Goal: Task Accomplishment & Management: Complete application form

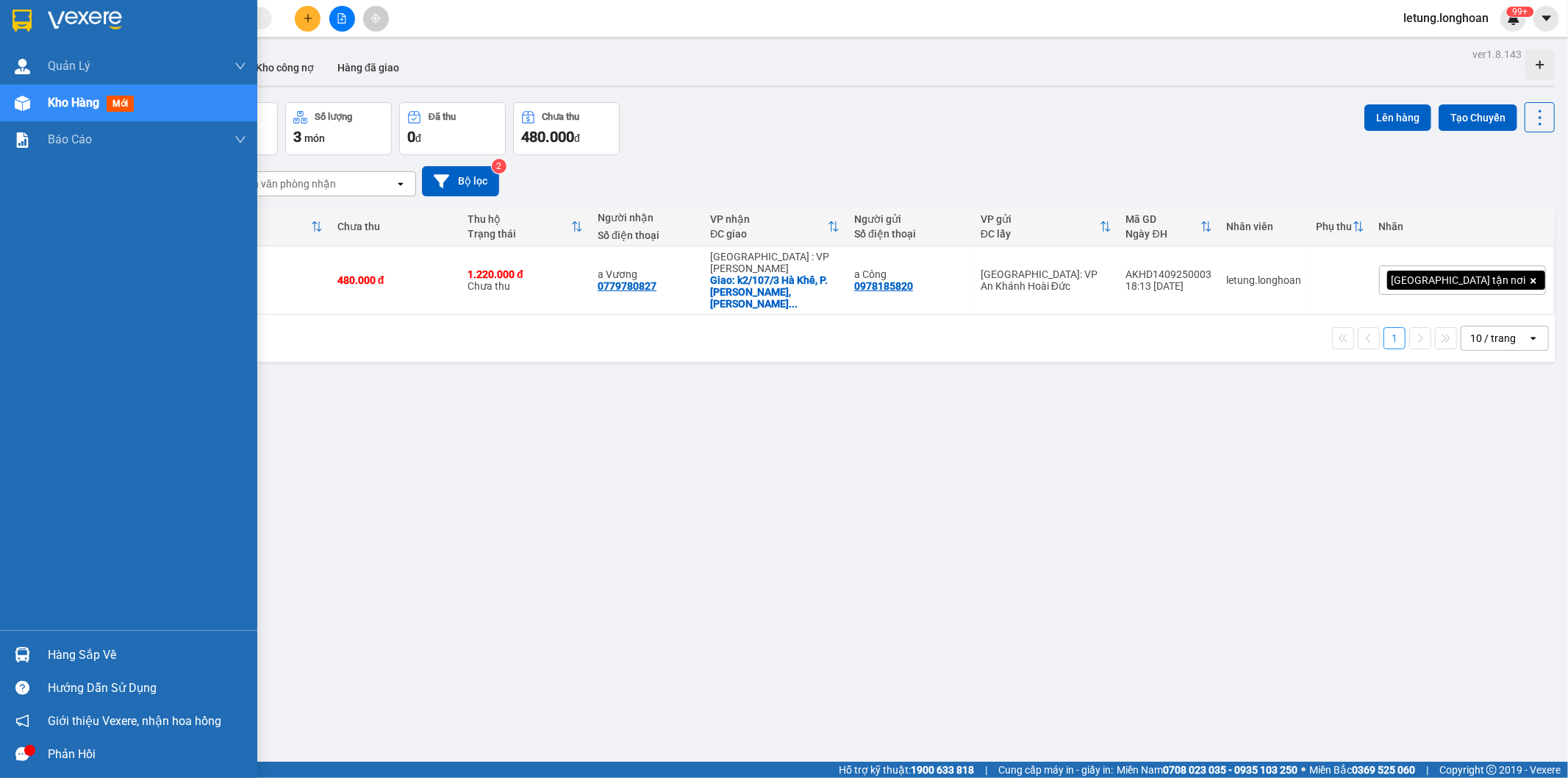
click at [15, 19] on img at bounding box center [22, 20] width 19 height 22
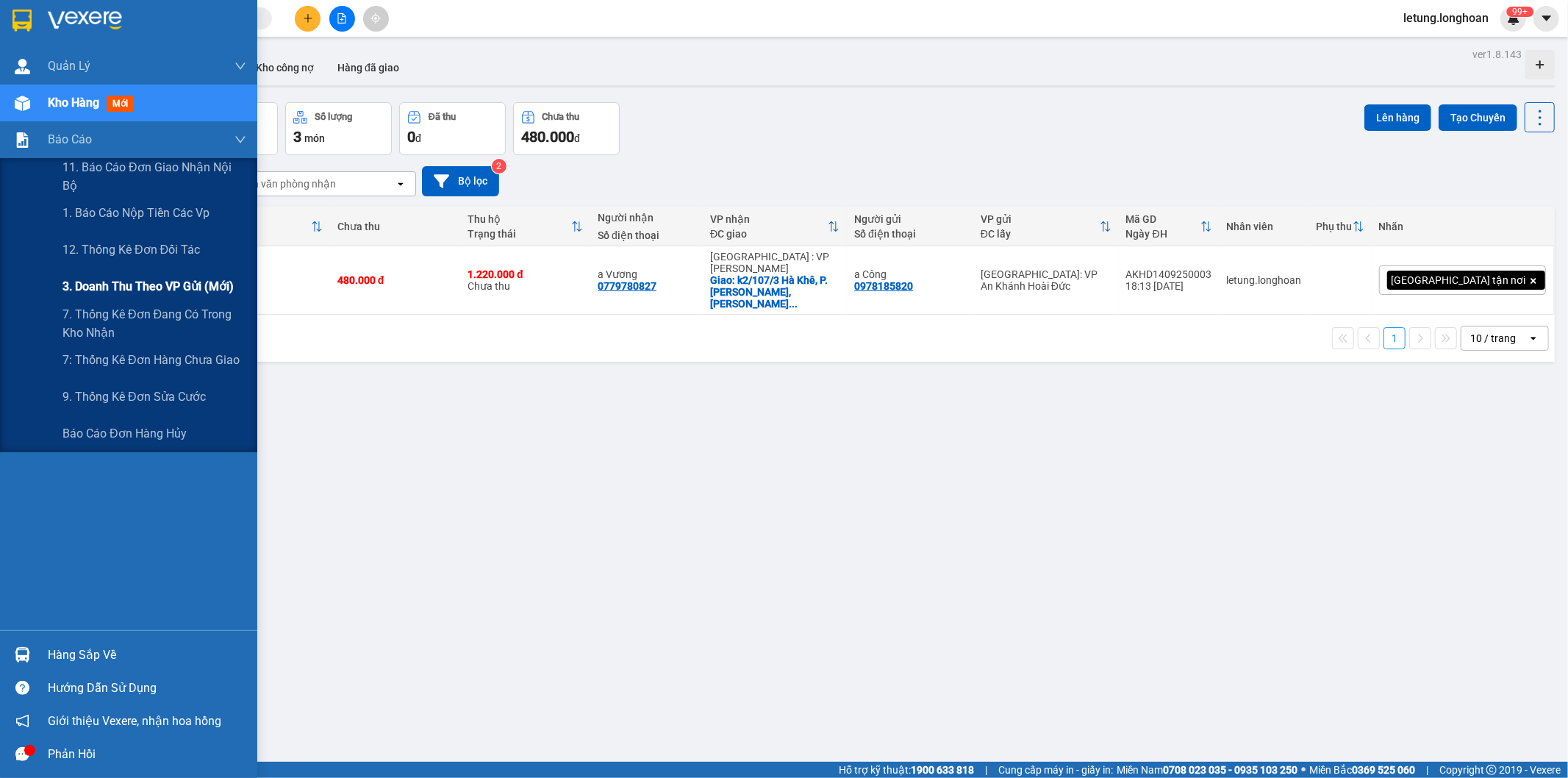
click at [149, 281] on span "3. Doanh Thu theo VP Gửi (mới)" at bounding box center [148, 286] width 171 height 19
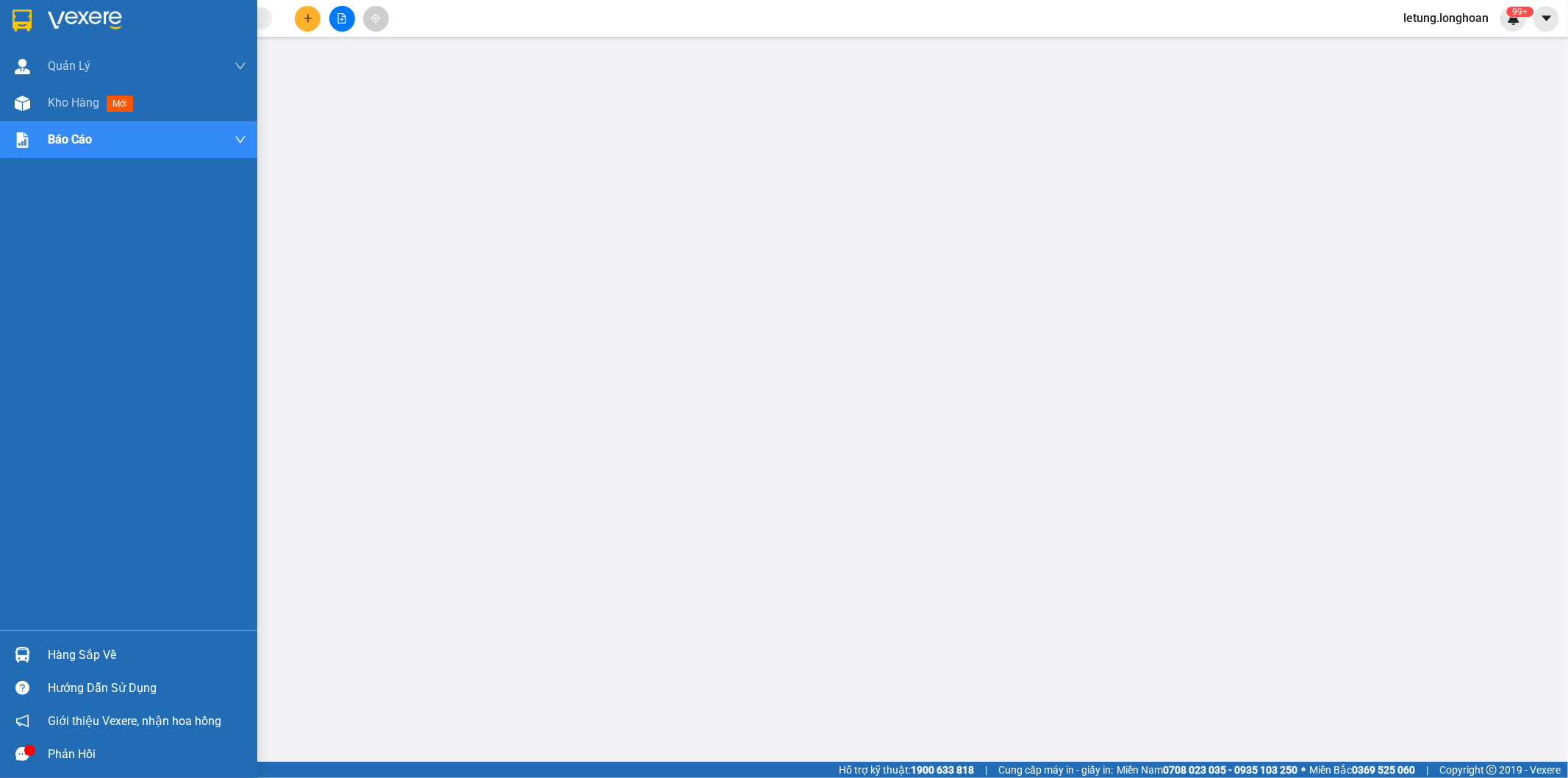
click at [12, 15] on img at bounding box center [22, 20] width 19 height 22
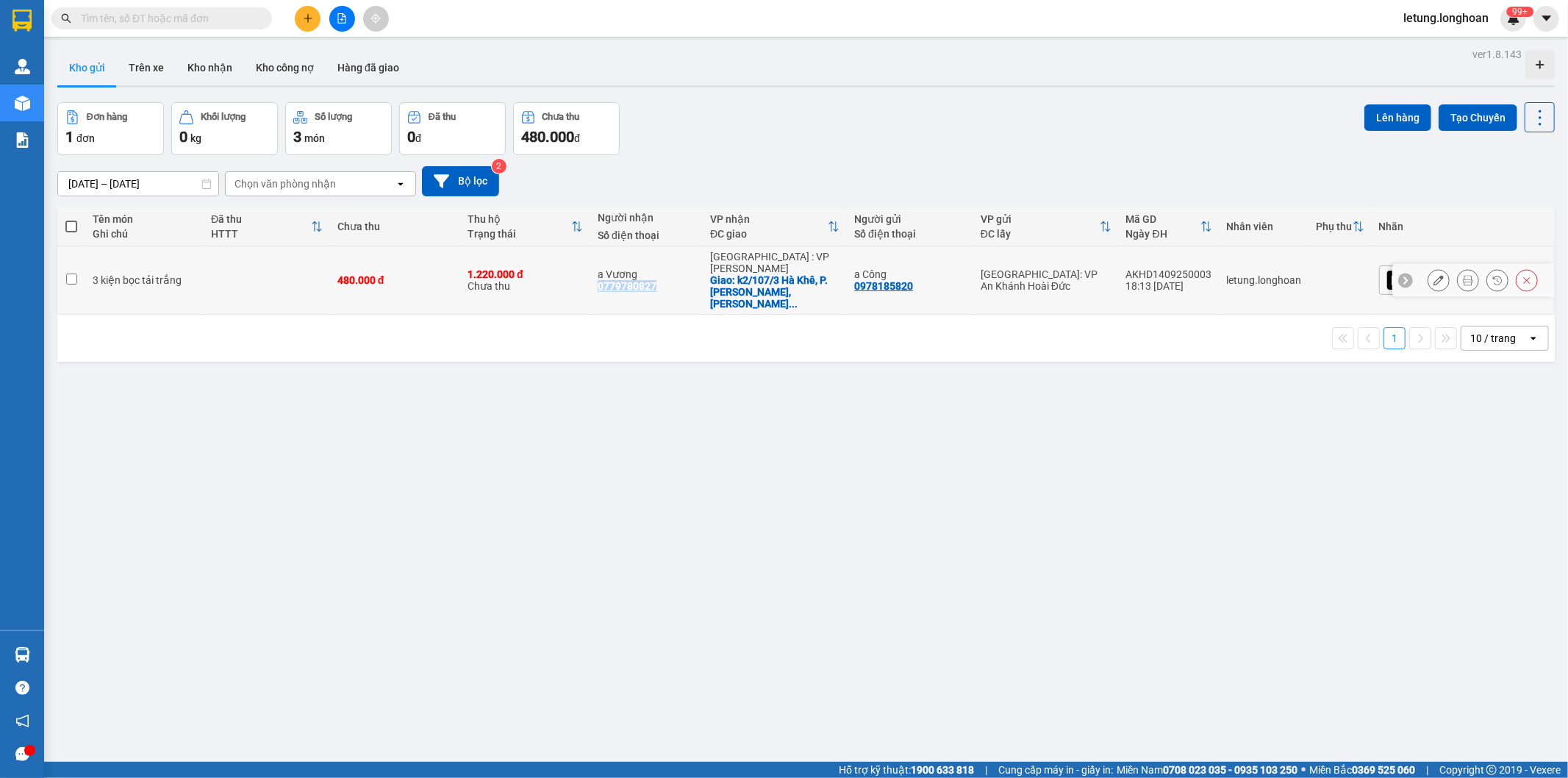
drag, startPoint x: 702, startPoint y: 270, endPoint x: 648, endPoint y: 275, distance: 54.2
click at [639, 275] on td "a [PERSON_NAME] 0779780827" at bounding box center [646, 280] width 112 height 69
checkbox input "true"
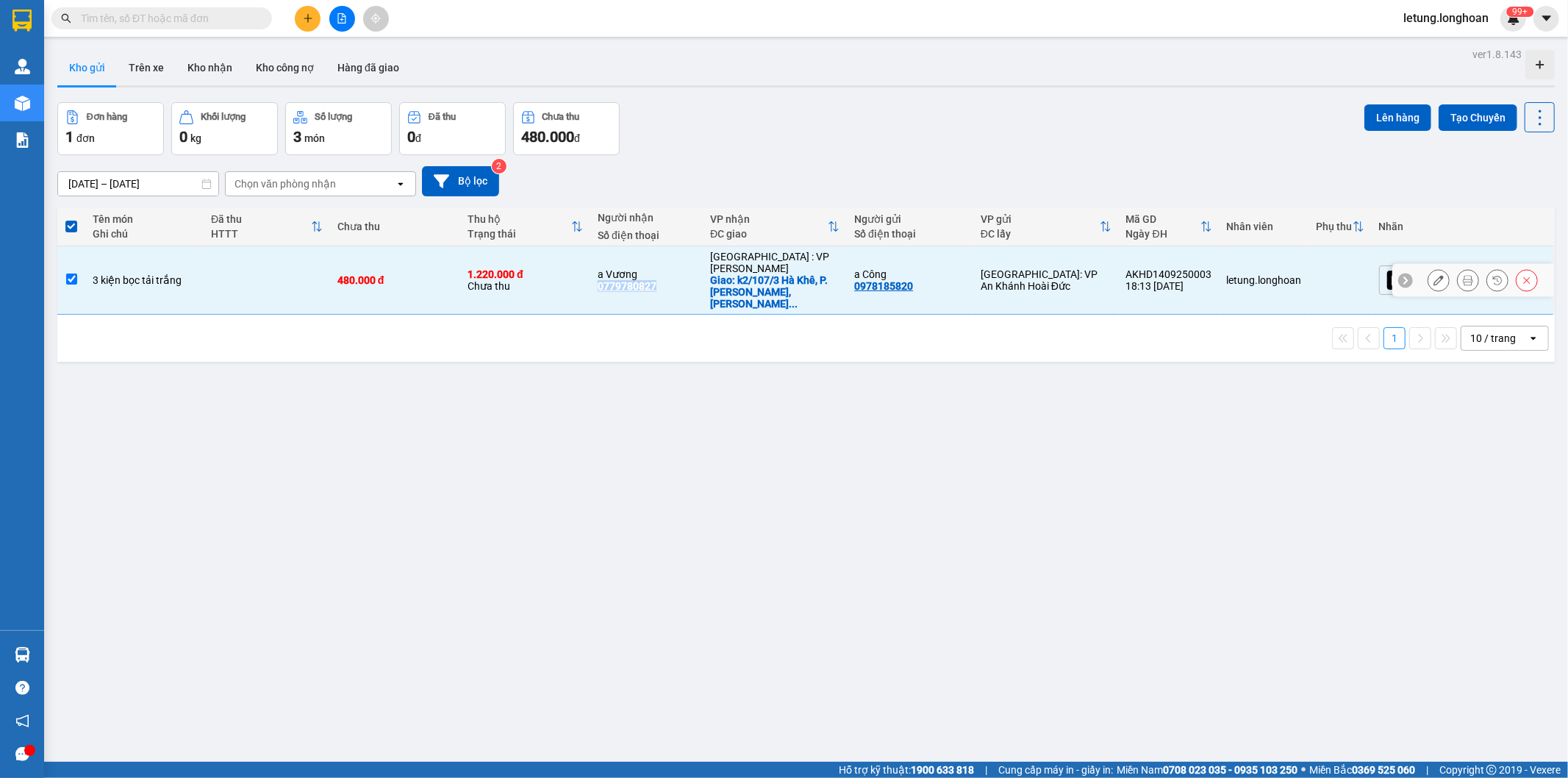
copy div "0779780827"
click at [1433, 275] on icon at bounding box center [1438, 280] width 10 height 11
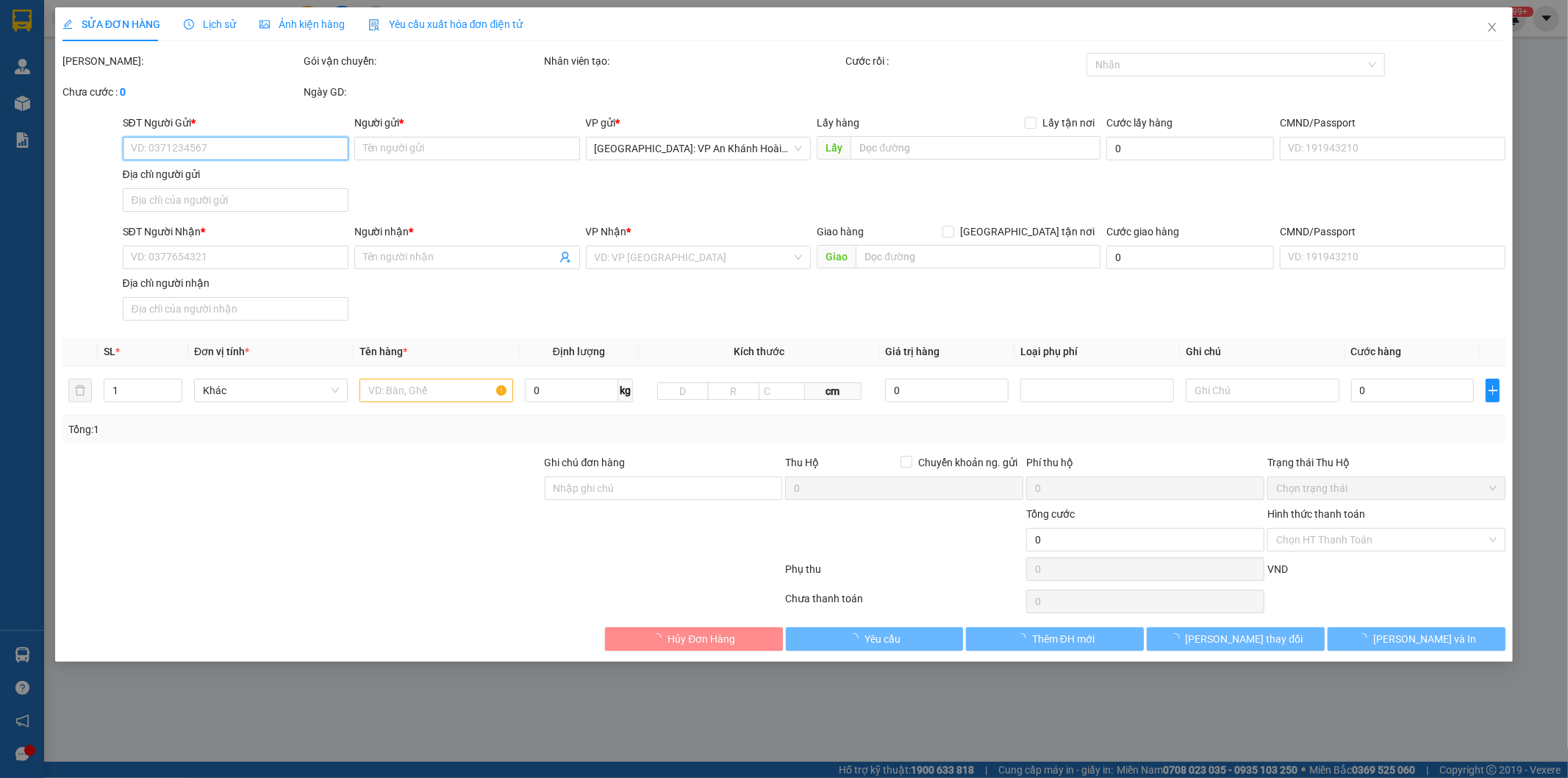
type input "0978185820"
type input "a Công"
type input "0779780827"
type input "a Vương"
checkbox input "true"
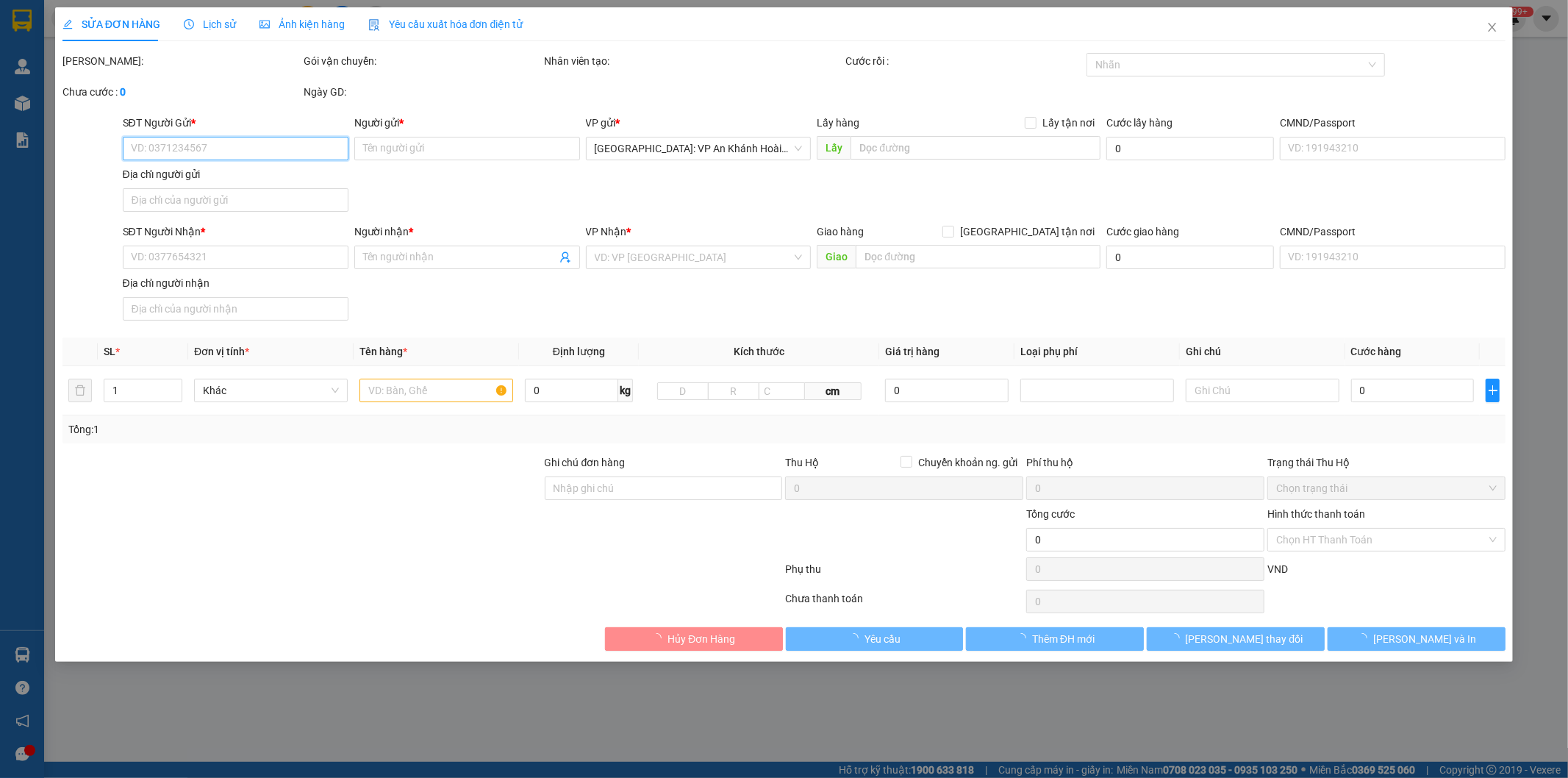
type input "k2/107/3 Hà Khê, P.[PERSON_NAME], [GEOGRAPHIC_DATA]"
type input "để đúng chiều"
type input "480.000"
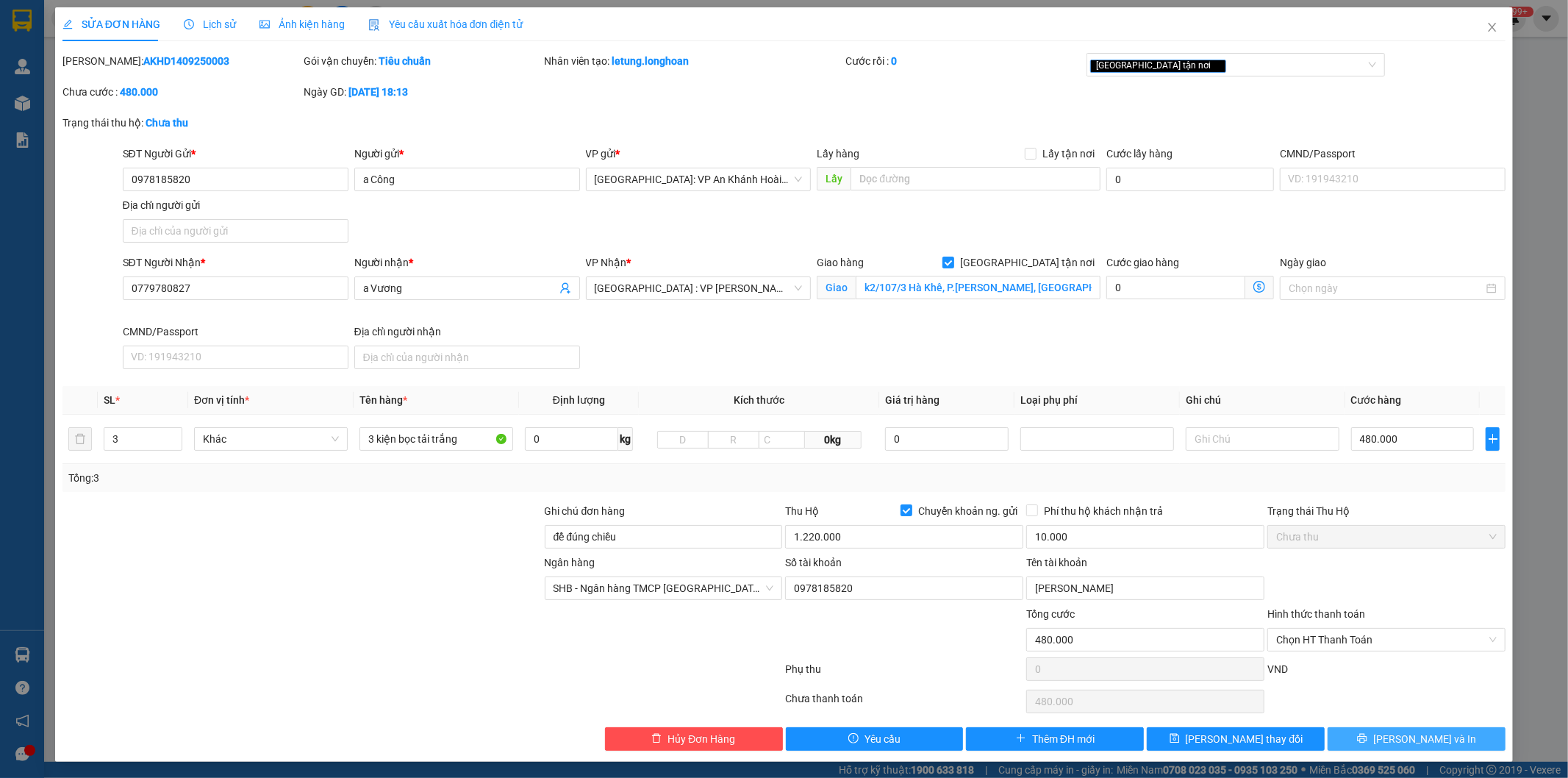
click at [1400, 746] on span "[PERSON_NAME] và In" at bounding box center [1423, 739] width 103 height 16
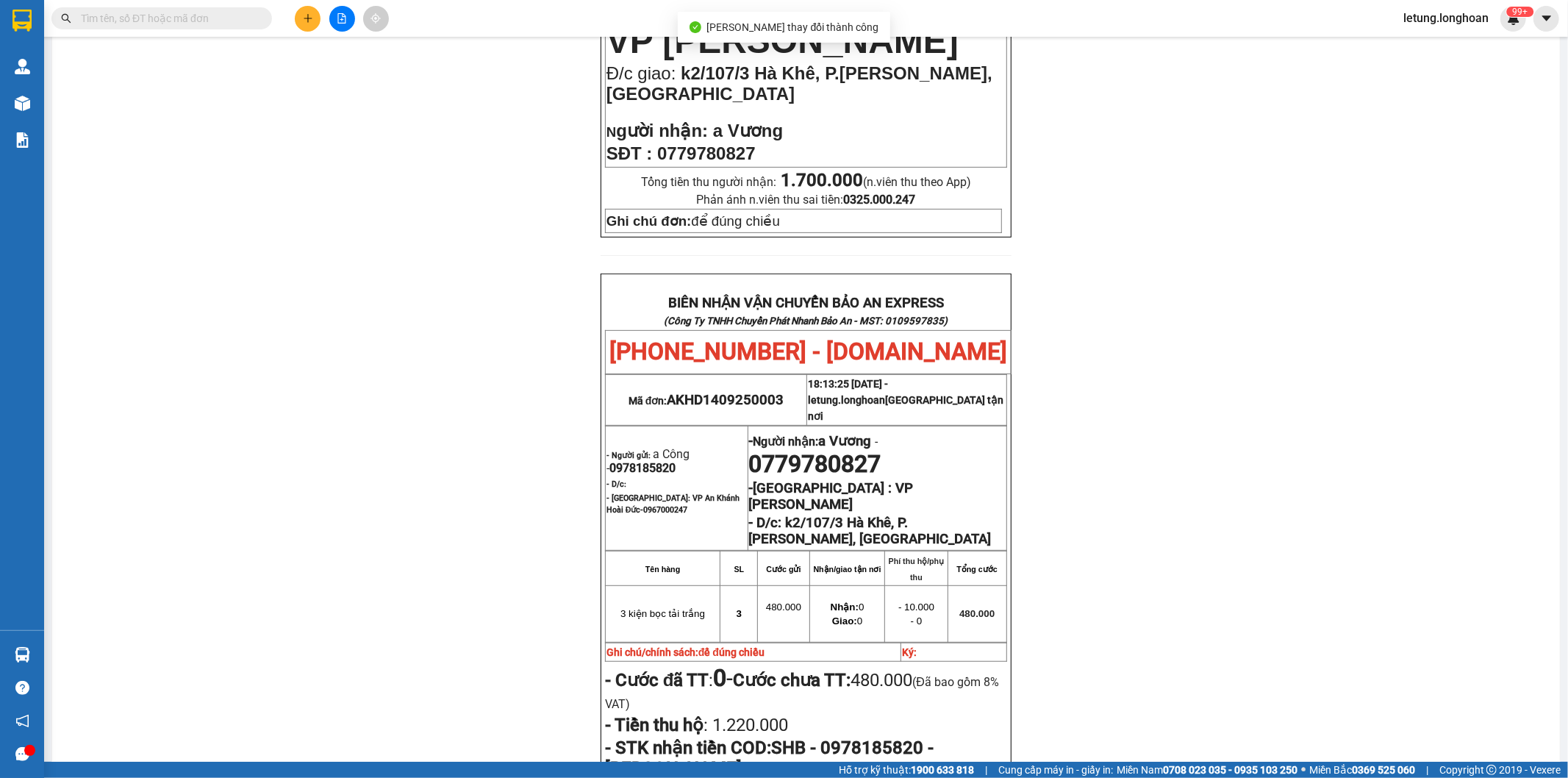
scroll to position [490, 0]
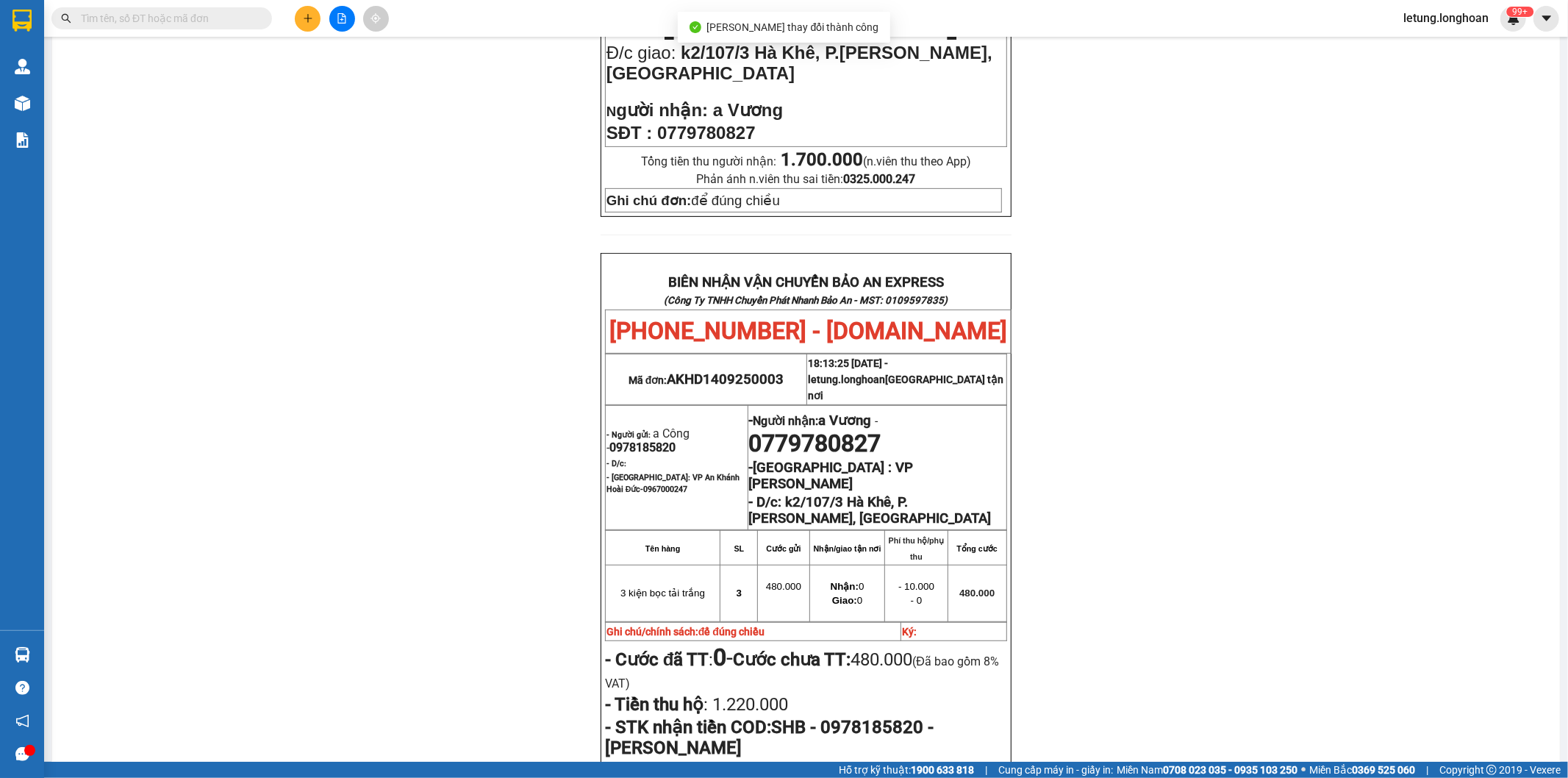
click at [1145, 507] on div "PHIẾU DÁN LÊN HÀNG Ngày in phiếu: 09:31 [DATE] CSKH: [PHONE_NUMBER] CÔNG TY TNH…" at bounding box center [805, 342] width 1472 height 1408
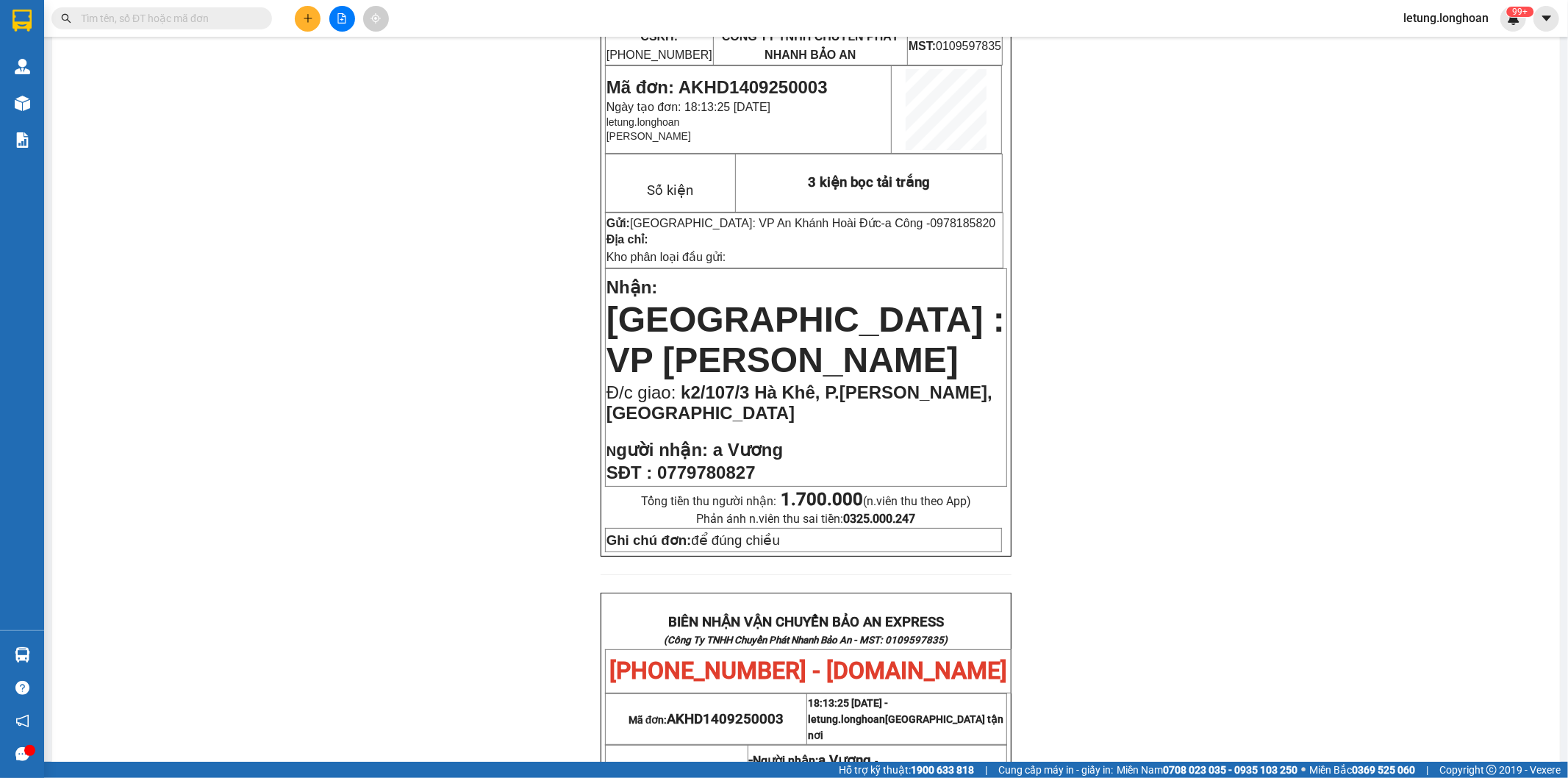
scroll to position [0, 0]
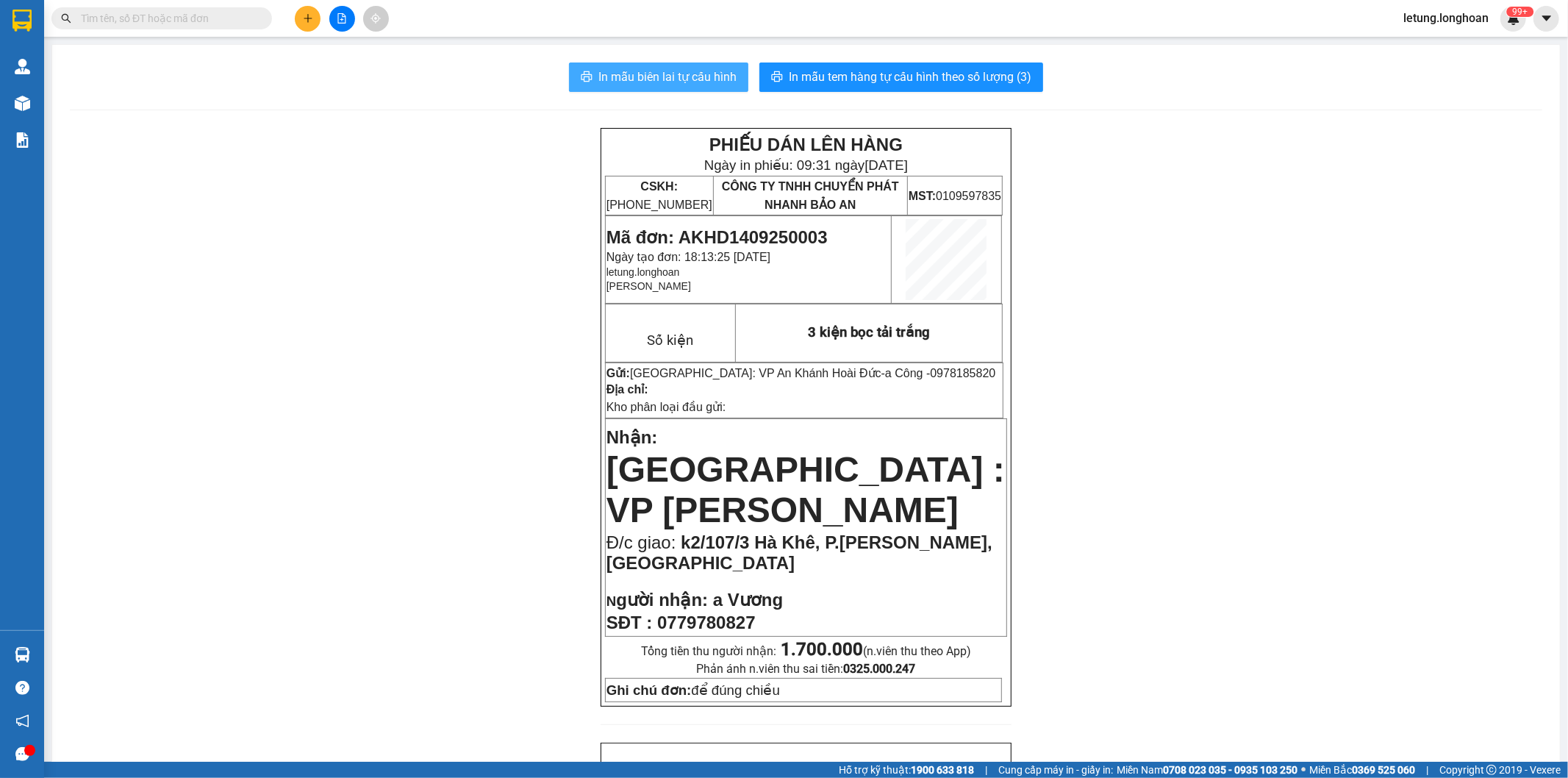
click at [649, 74] on span "In mẫu biên lai tự cấu hình" at bounding box center [667, 77] width 138 height 19
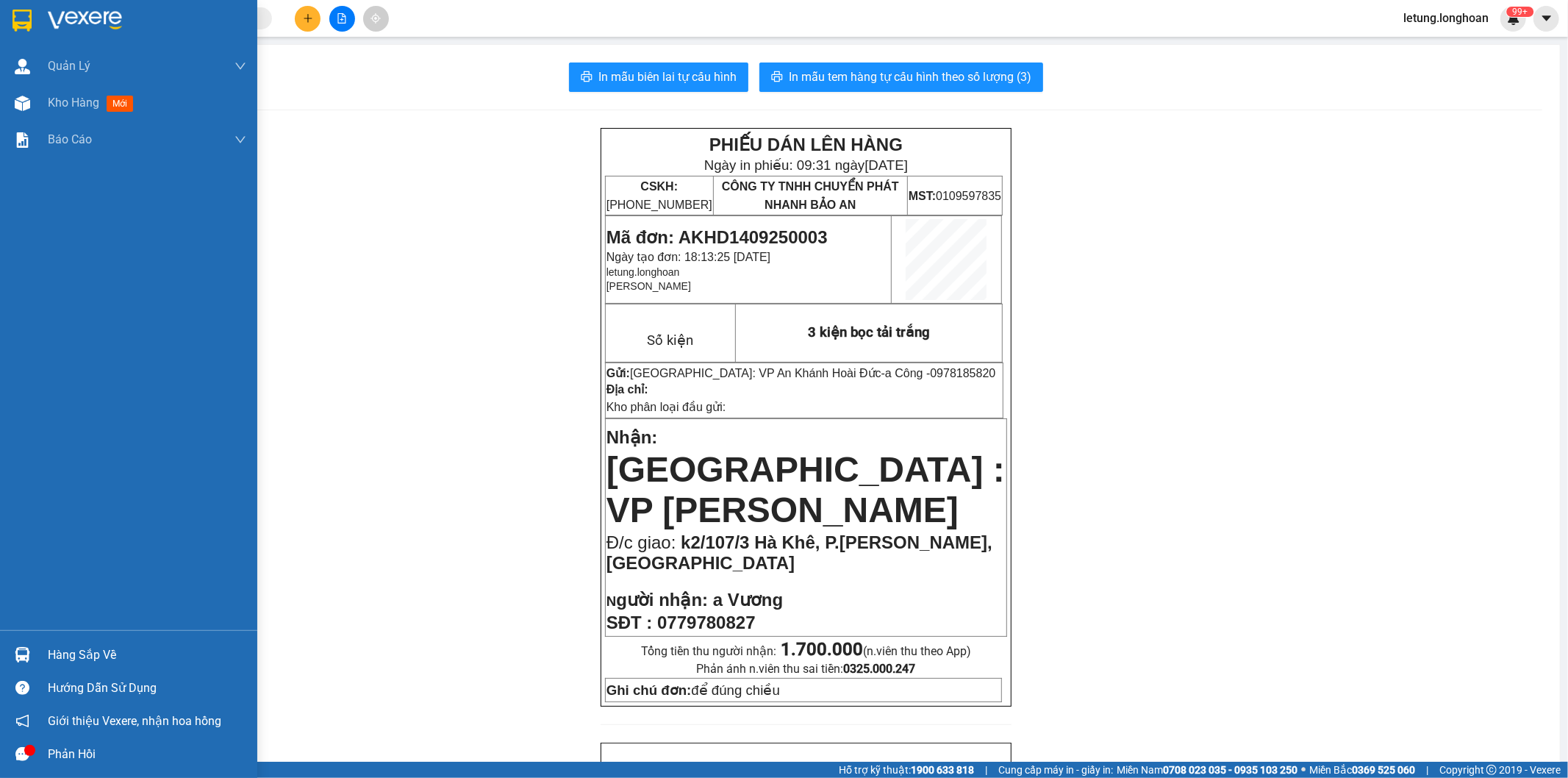
click at [20, 18] on img at bounding box center [22, 20] width 19 height 22
